Goal: Information Seeking & Learning: Learn about a topic

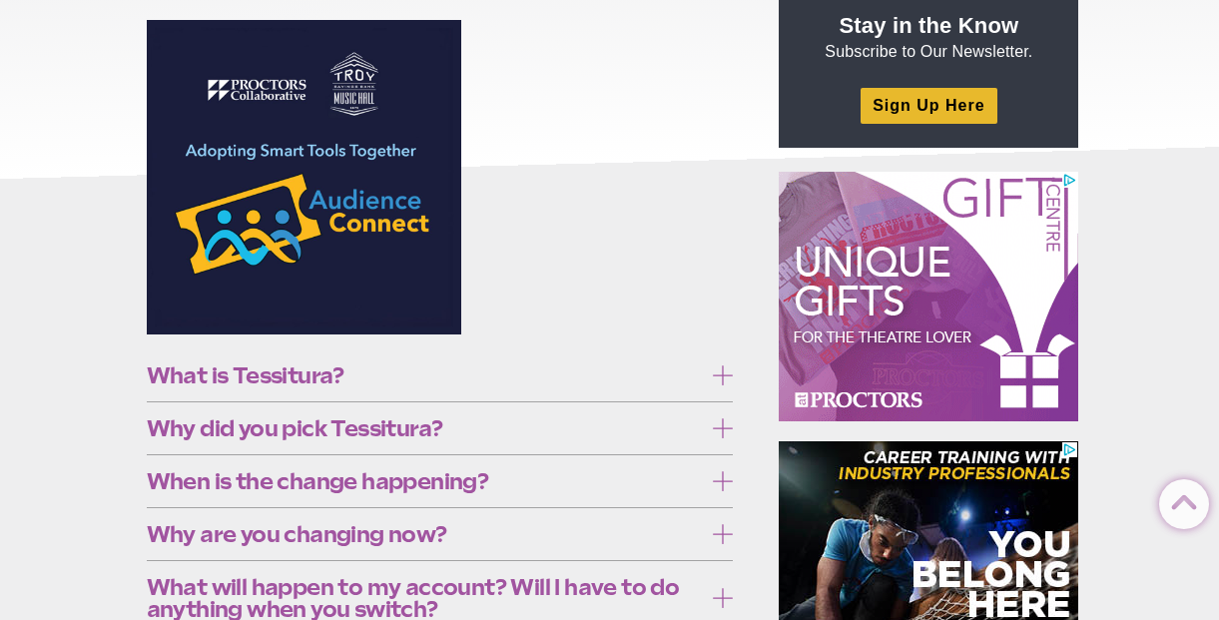
scroll to position [297, 0]
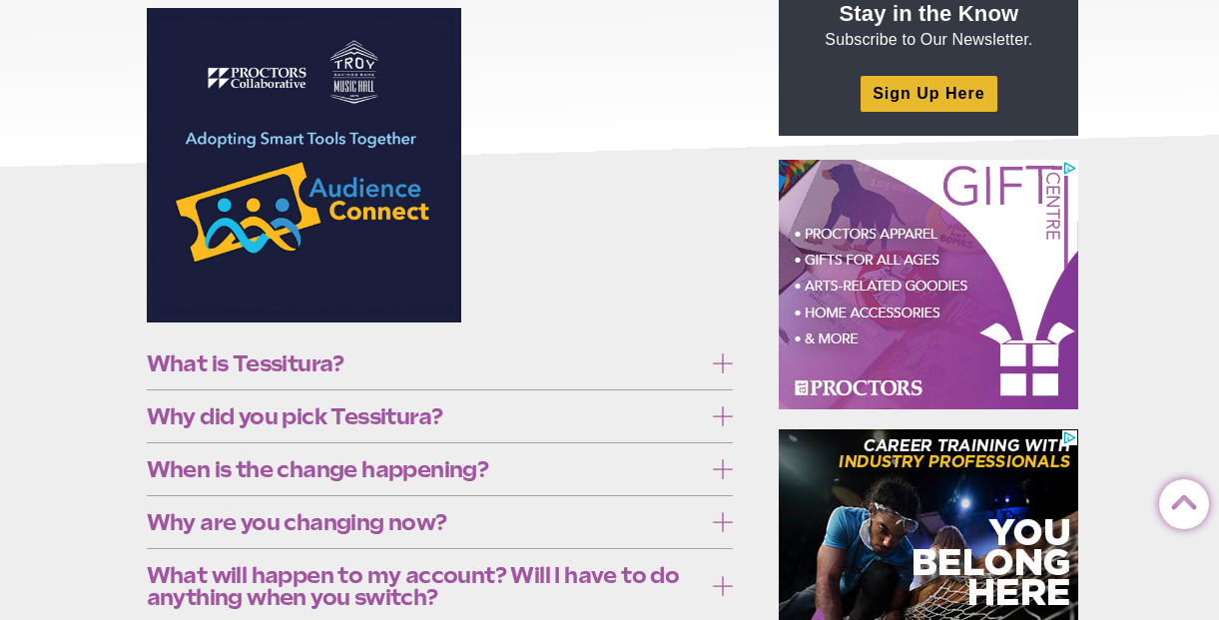
click at [276, 359] on span "What is Tessitura?" at bounding box center [425, 363] width 556 height 22
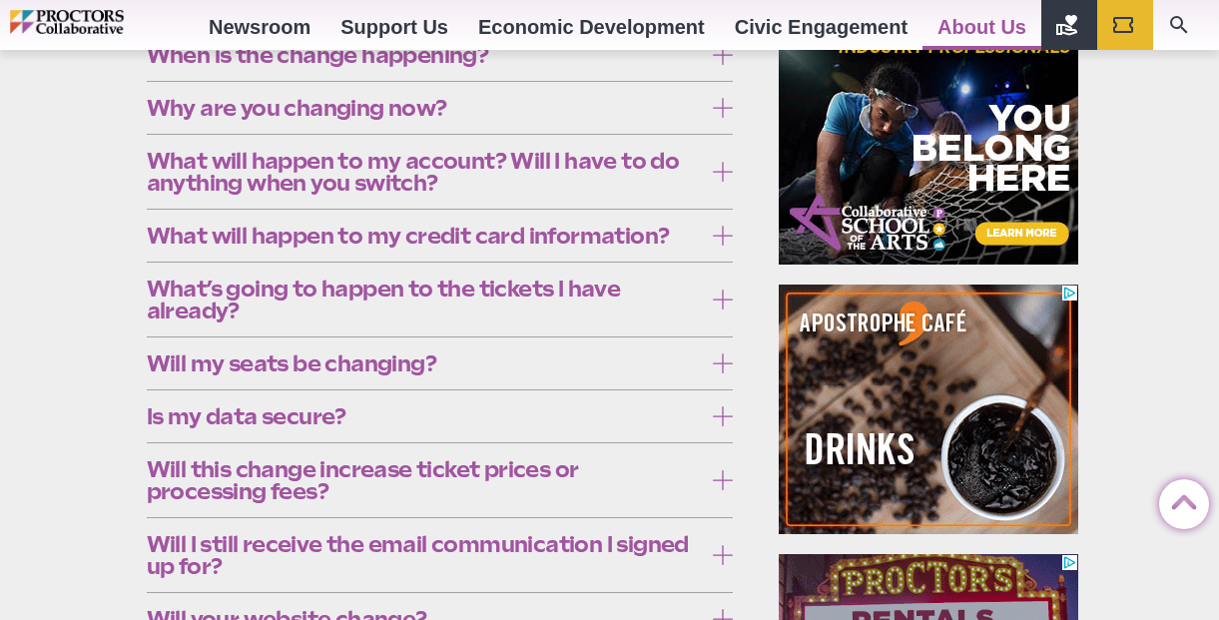
scroll to position [715, 0]
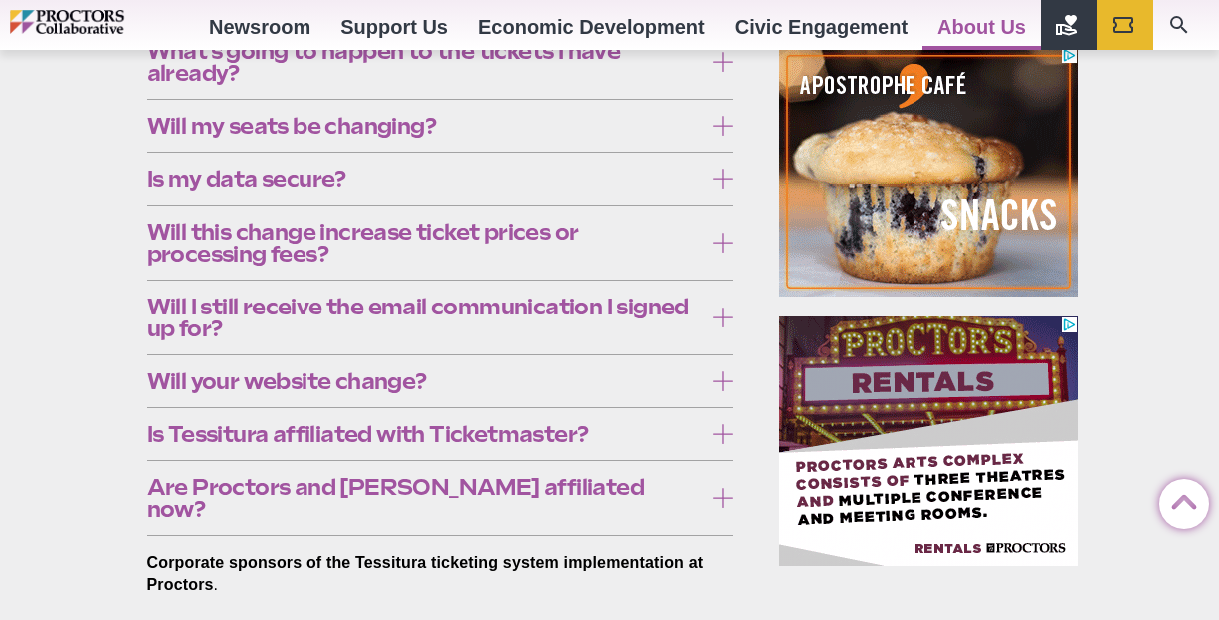
scroll to position [961, 0]
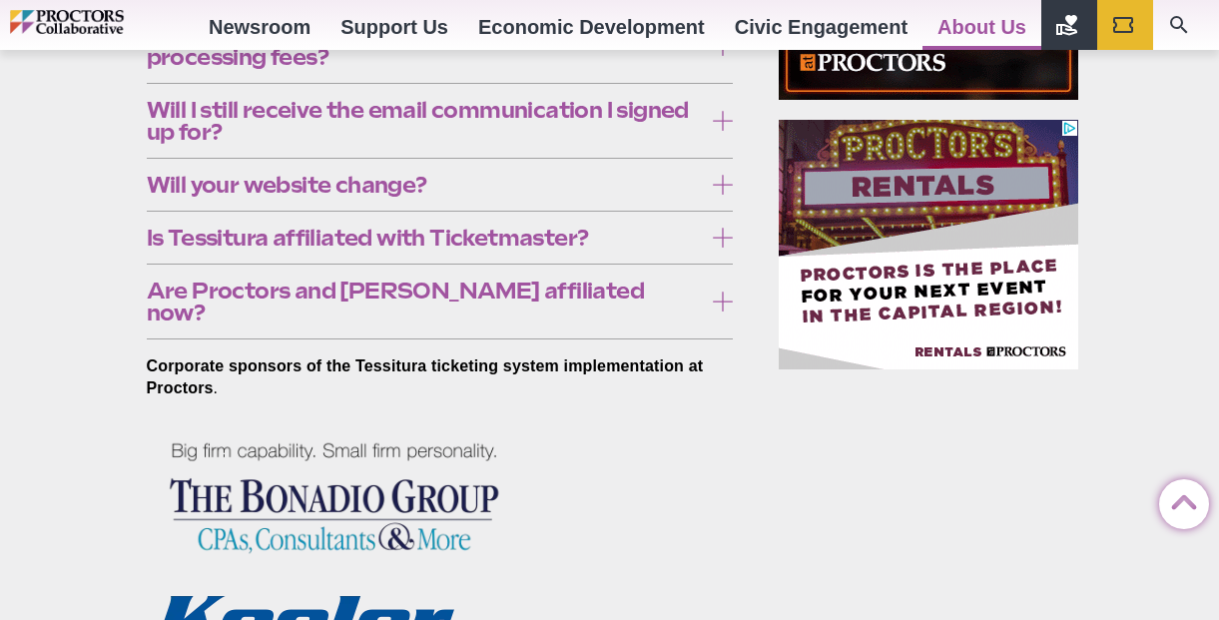
scroll to position [1151, 0]
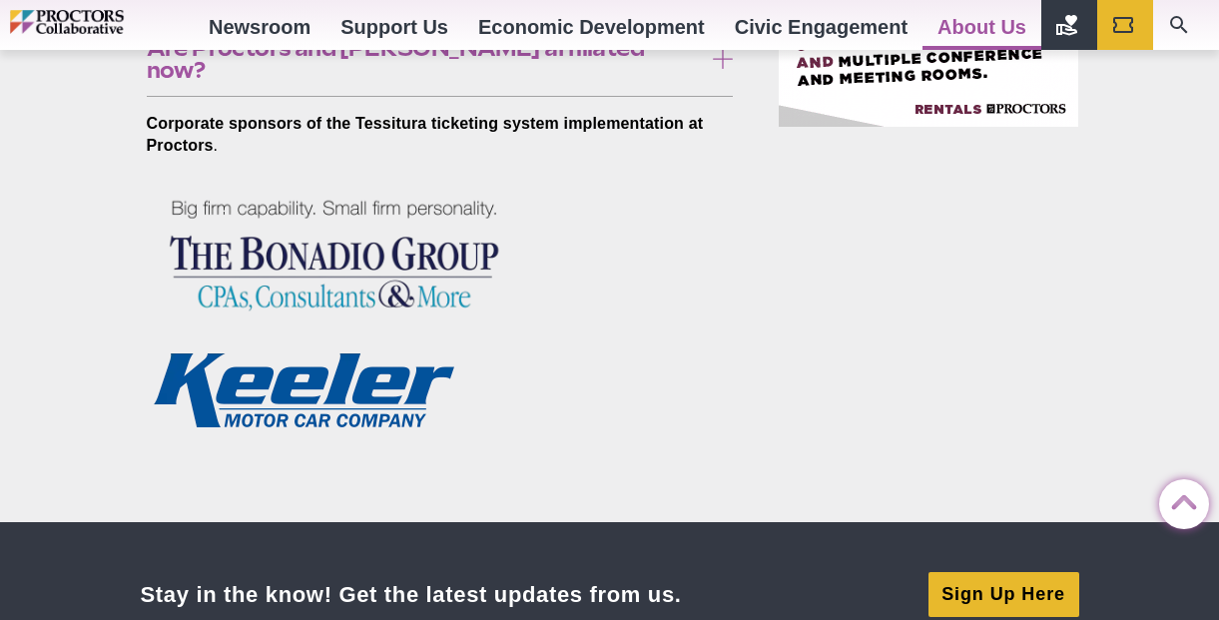
scroll to position [1396, 0]
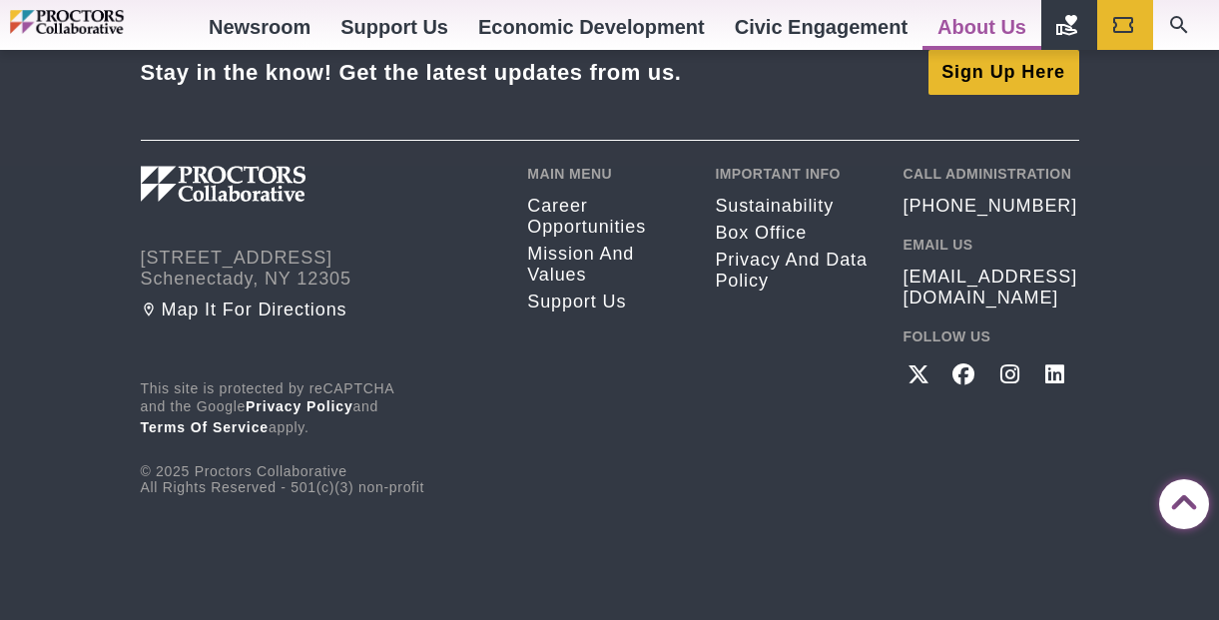
scroll to position [1947, 0]
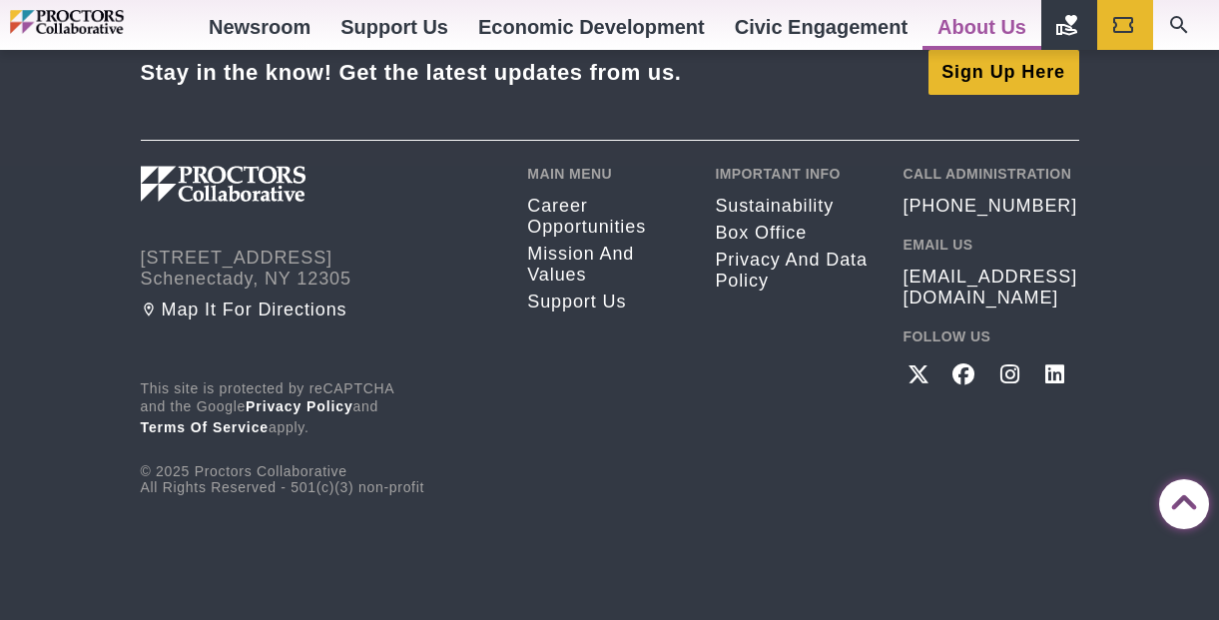
scroll to position [2464, 0]
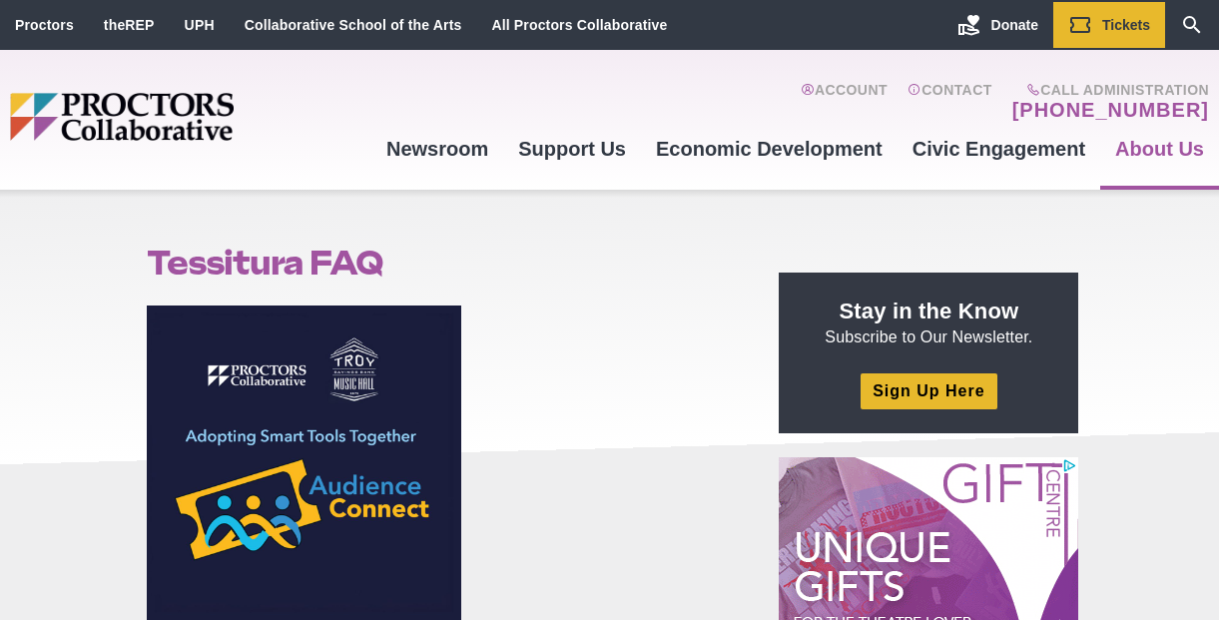
scroll to position [0, 0]
